Goal: Task Accomplishment & Management: Manage account settings

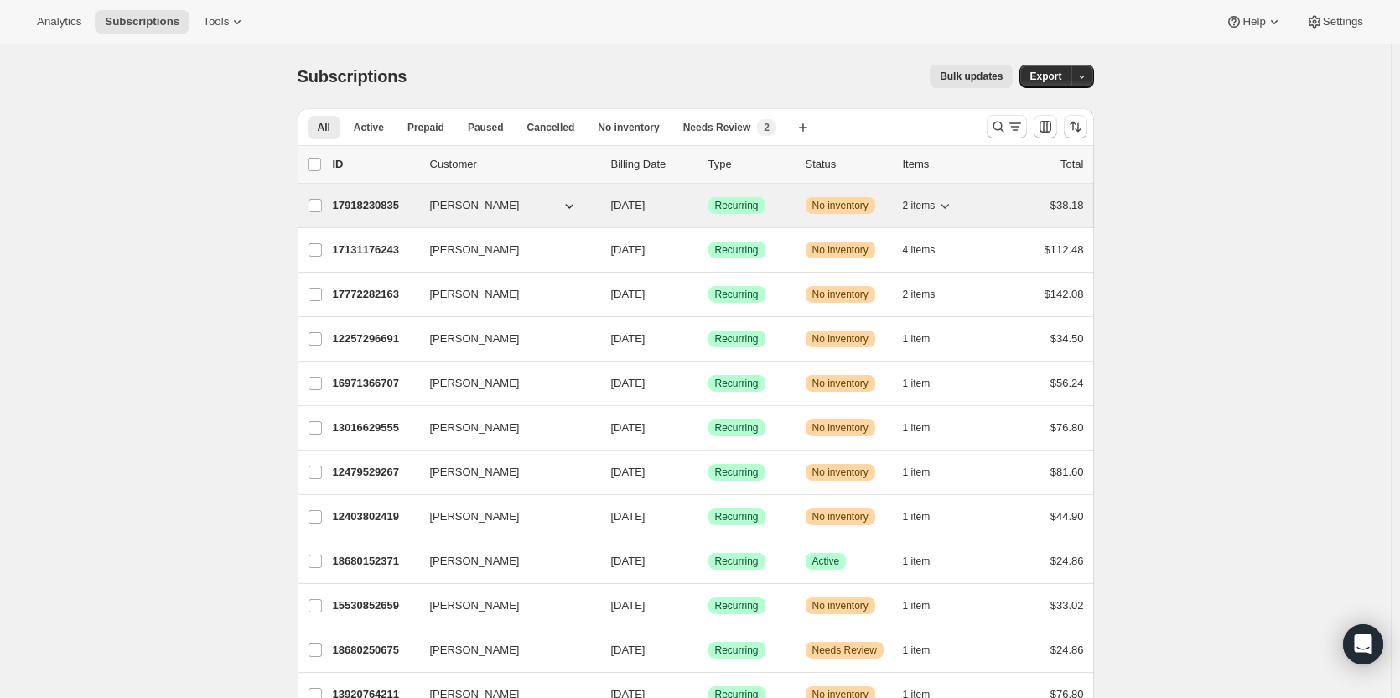
click at [361, 200] on p "17918230835" at bounding box center [375, 205] width 84 height 17
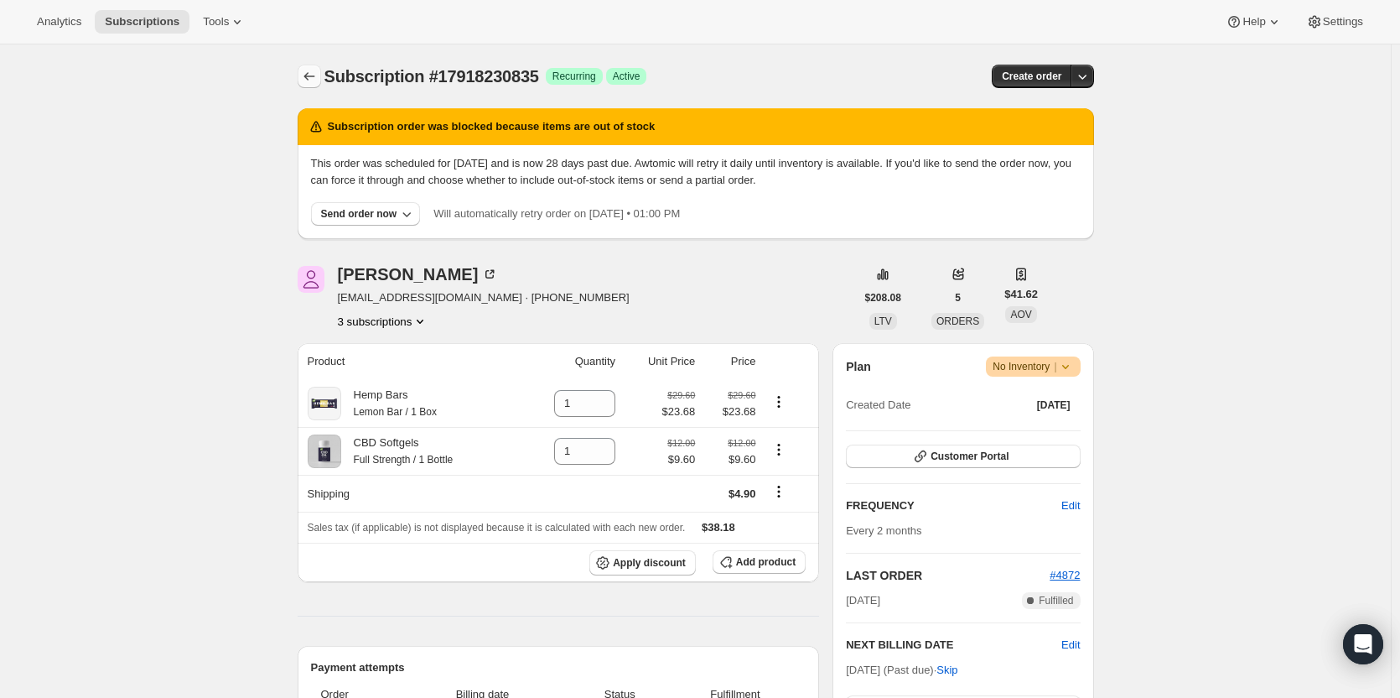
click at [315, 80] on icon "Subscriptions" at bounding box center [309, 76] width 17 height 17
